Goal: Find specific page/section: Find specific page/section

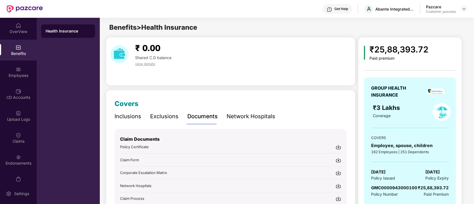
scroll to position [33, 0]
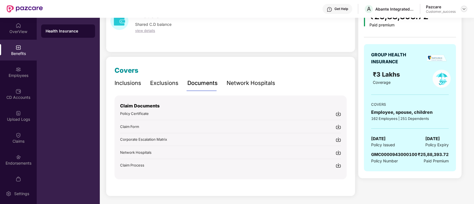
click at [465, 9] on img at bounding box center [464, 9] width 4 height 4
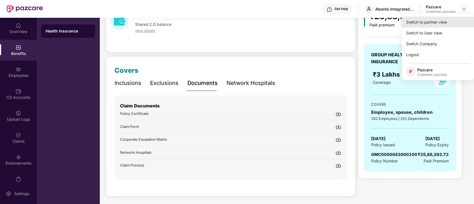
click at [425, 23] on div "Switch to partner view" at bounding box center [438, 22] width 72 height 11
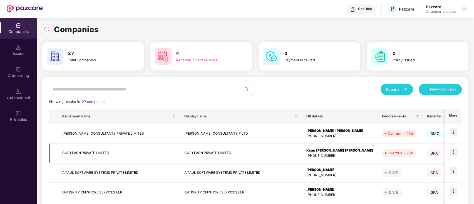
scroll to position [46, 0]
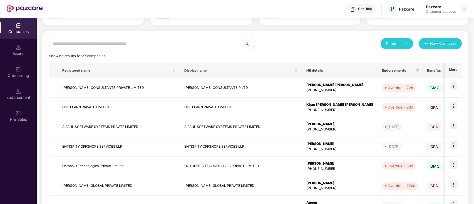
click at [153, 45] on input "text" at bounding box center [146, 43] width 195 height 11
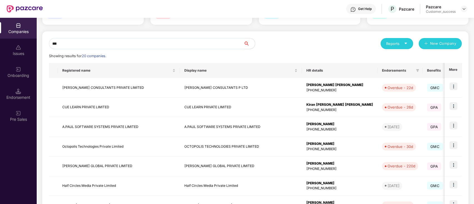
scroll to position [0, 0]
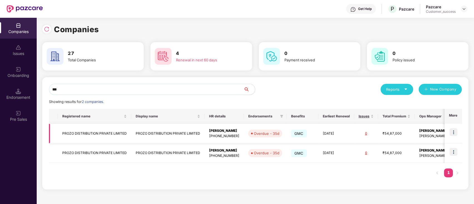
type input "***"
click at [451, 131] on img at bounding box center [454, 132] width 8 height 8
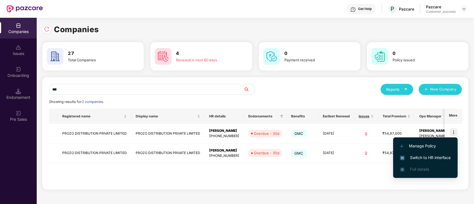
click at [437, 157] on span "Switch to HR interface" at bounding box center [425, 158] width 51 height 6
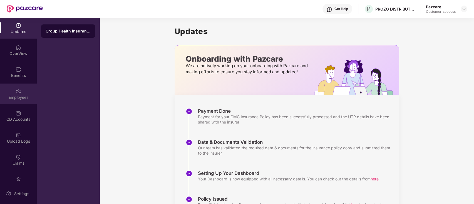
click at [23, 90] on div "Employees" at bounding box center [18, 94] width 37 height 21
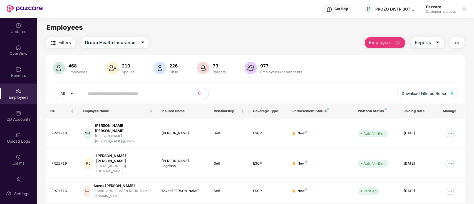
click at [118, 95] on input "text" at bounding box center [138, 94] width 100 height 8
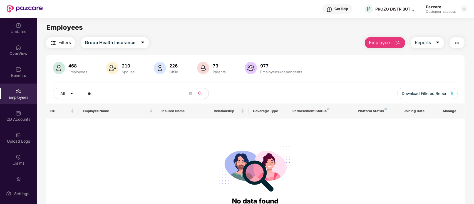
type input "*"
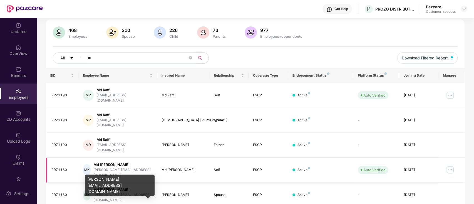
scroll to position [36, 0]
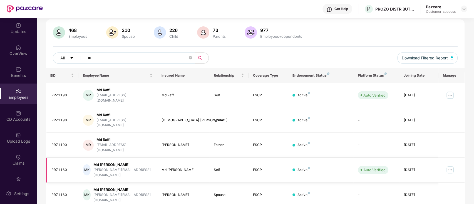
type input "**"
click at [449, 166] on img at bounding box center [450, 170] width 9 height 9
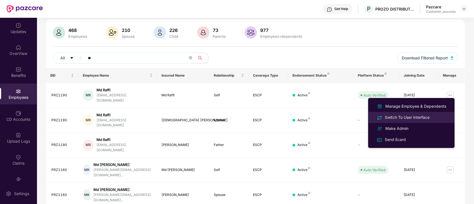
click at [398, 117] on div "Switch To User Interface" at bounding box center [407, 118] width 47 height 6
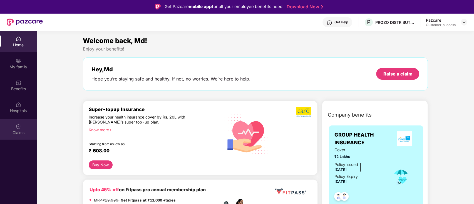
click at [25, 132] on div "Claims" at bounding box center [18, 133] width 37 height 6
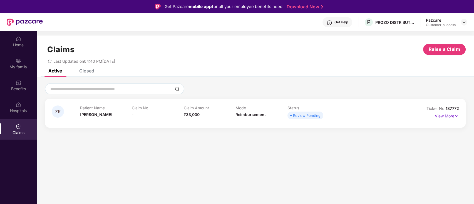
click at [447, 117] on p "View More" at bounding box center [447, 116] width 24 height 8
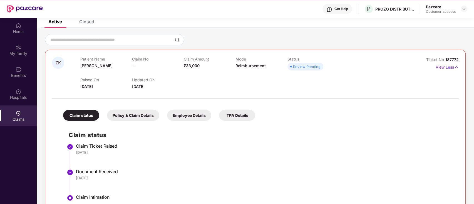
scroll to position [0, 0]
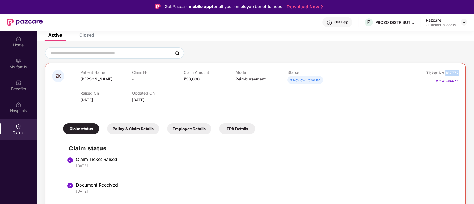
drag, startPoint x: 445, startPoint y: 72, endPoint x: 459, endPoint y: 73, distance: 13.7
click at [459, 73] on div "ZK Patient Name [PERSON_NAME] Claim No - Claim Amount ₹33,000 Mode Reimbursemen…" at bounding box center [255, 146] width 421 height 167
copy span "187772"
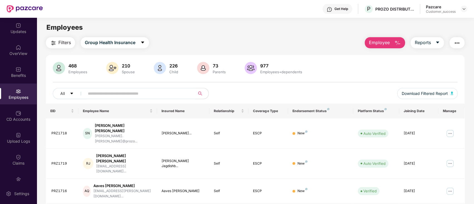
click at [131, 93] on input "text" at bounding box center [138, 94] width 100 height 8
click at [18, 69] on img at bounding box center [19, 70] width 6 height 6
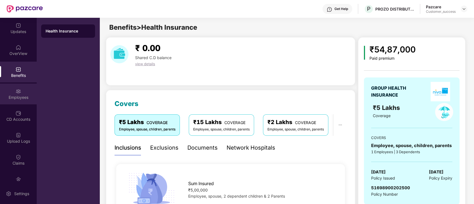
click at [22, 95] on div "Employees" at bounding box center [18, 98] width 37 height 6
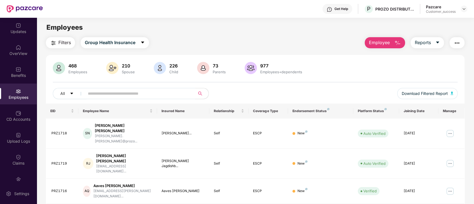
click at [114, 95] on input "text" at bounding box center [138, 94] width 100 height 8
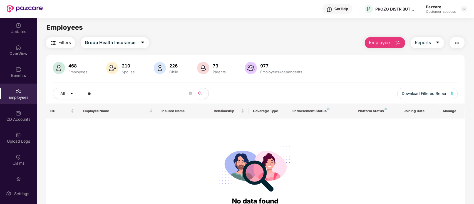
type input "*"
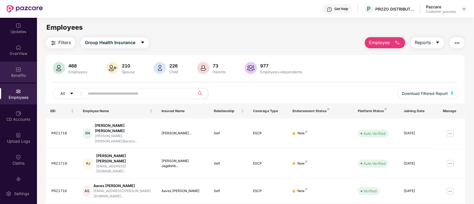
click at [15, 73] on div "Benefits" at bounding box center [18, 76] width 37 height 6
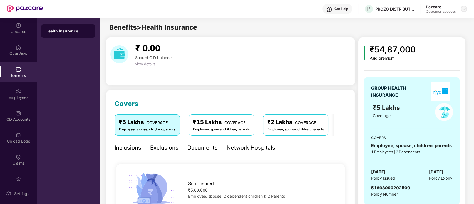
click at [466, 10] on img at bounding box center [464, 9] width 4 height 4
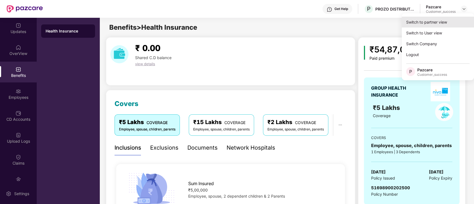
click at [410, 22] on div "Switch to partner view" at bounding box center [438, 22] width 72 height 11
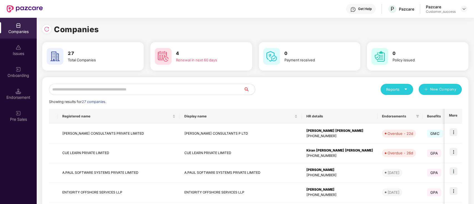
click at [159, 89] on input "text" at bounding box center [146, 89] width 195 height 11
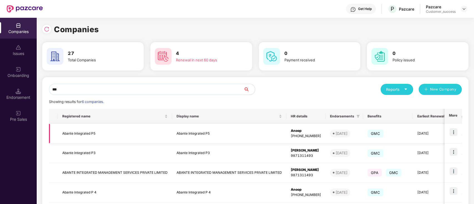
type input "***"
click at [451, 135] on img at bounding box center [454, 132] width 8 height 8
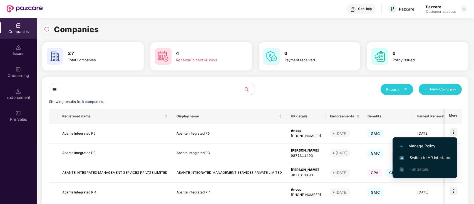
click at [434, 157] on span "Switch to HR interface" at bounding box center [425, 158] width 51 height 6
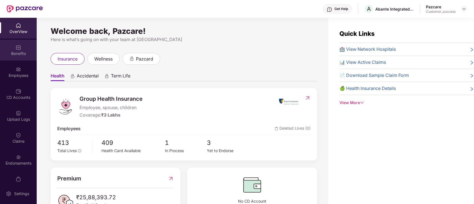
click at [21, 51] on div "Benefits" at bounding box center [18, 54] width 37 height 6
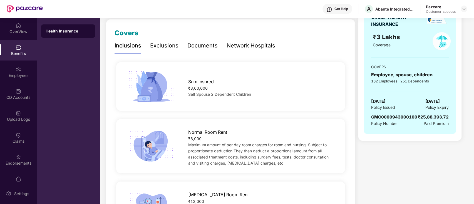
scroll to position [70, 0]
click at [198, 50] on div "Documents" at bounding box center [202, 46] width 30 height 9
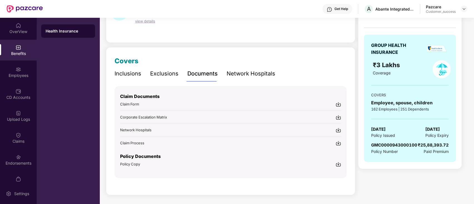
scroll to position [42, 0]
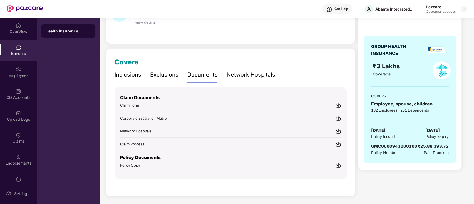
click at [148, 165] on div "Policy Copy" at bounding box center [230, 166] width 221 height 6
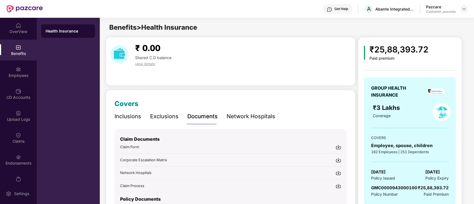
click at [461, 8] on div at bounding box center [464, 9] width 7 height 7
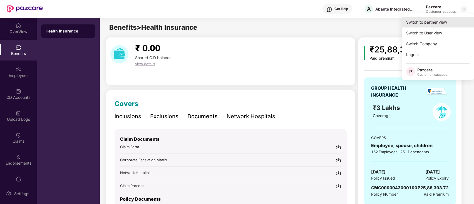
click at [415, 24] on div "Switch to partner view" at bounding box center [438, 22] width 72 height 11
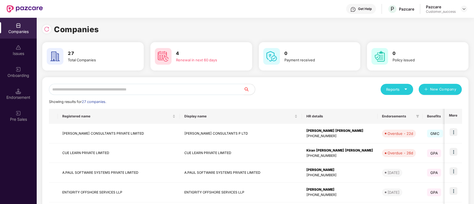
click at [75, 91] on input "text" at bounding box center [146, 89] width 195 height 11
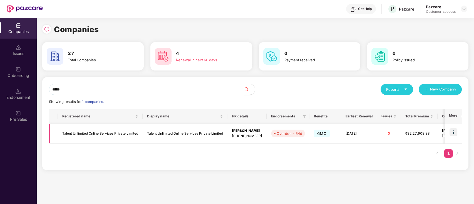
type input "*****"
click at [455, 133] on img at bounding box center [454, 132] width 8 height 8
copy td "Talent Unlimited Online Services Private Limited"
drag, startPoint x: 62, startPoint y: 134, endPoint x: 140, endPoint y: 138, distance: 78.2
click at [140, 138] on td "Talent Unlimited Online Services Private Limited" at bounding box center [100, 134] width 85 height 20
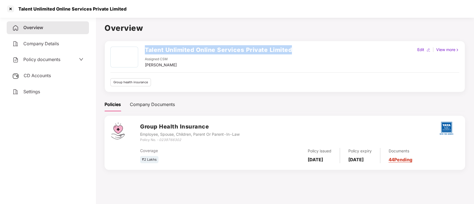
copy h2 "Talent Unlimited Online Services Private Limited"
drag, startPoint x: 145, startPoint y: 51, endPoint x: 297, endPoint y: 48, distance: 152.2
click at [297, 48] on div "Talent Unlimited Online Services Private Limited Assigned CSM [PERSON_NAME] Edi…" at bounding box center [284, 57] width 349 height 21
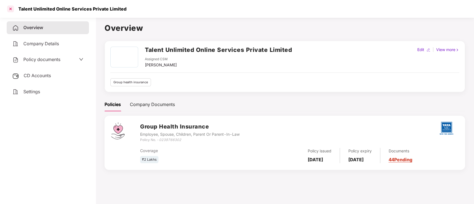
click at [10, 8] on div at bounding box center [10, 8] width 9 height 9
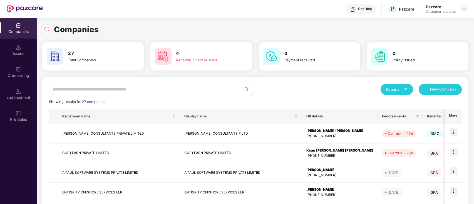
click at [153, 90] on input "text" at bounding box center [146, 89] width 195 height 11
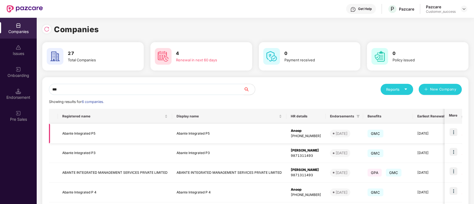
type input "***"
click at [453, 133] on img at bounding box center [454, 132] width 8 height 8
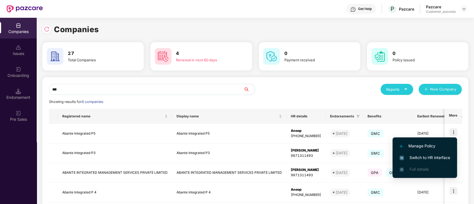
click at [440, 159] on span "Switch to HR interface" at bounding box center [425, 158] width 51 height 6
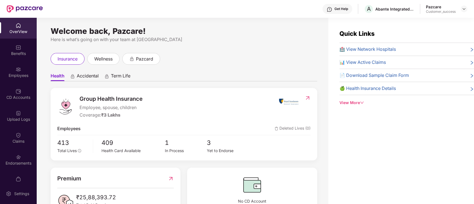
click at [308, 96] on img at bounding box center [308, 98] width 6 height 6
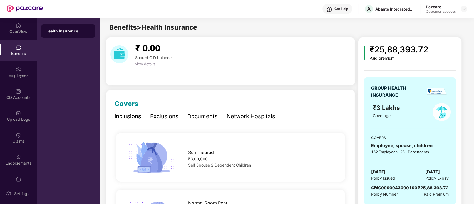
click at [200, 116] on div "Documents" at bounding box center [202, 116] width 30 height 9
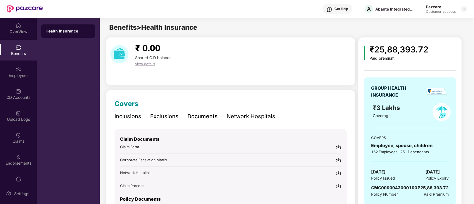
click at [337, 185] on img at bounding box center [339, 187] width 6 height 6
click at [464, 10] on img at bounding box center [464, 9] width 4 height 4
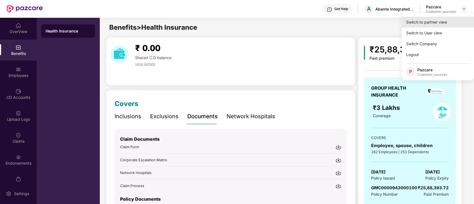
click at [433, 21] on div "Switch to partner view" at bounding box center [438, 22] width 72 height 11
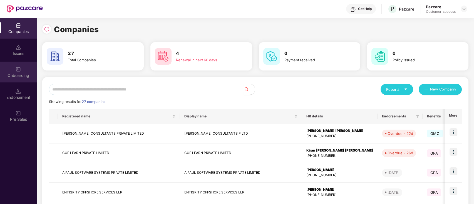
click at [21, 70] on div "Onboarding" at bounding box center [18, 72] width 37 height 21
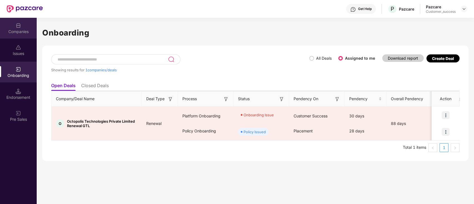
click at [21, 25] on img at bounding box center [19, 26] width 6 height 6
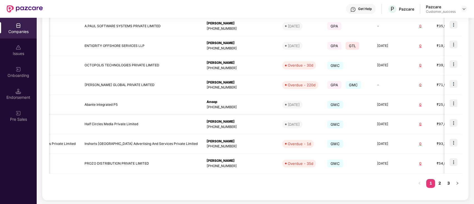
scroll to position [147, 0]
click at [436, 182] on link "2" at bounding box center [439, 183] width 9 height 8
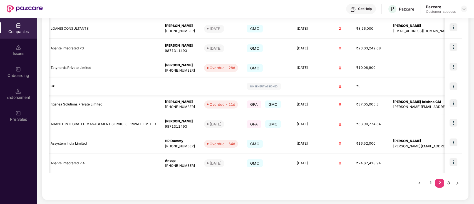
scroll to position [0, 128]
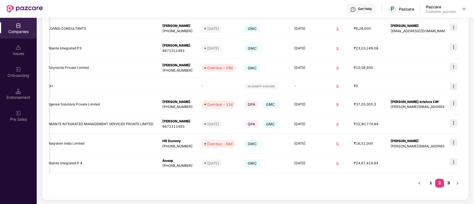
click at [447, 184] on link "3" at bounding box center [448, 183] width 9 height 8
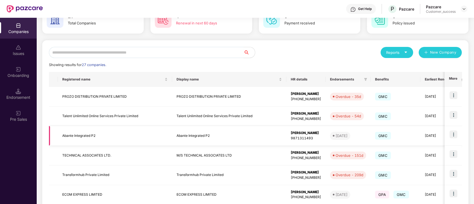
scroll to position [36, 0]
